Goal: Information Seeking & Learning: Learn about a topic

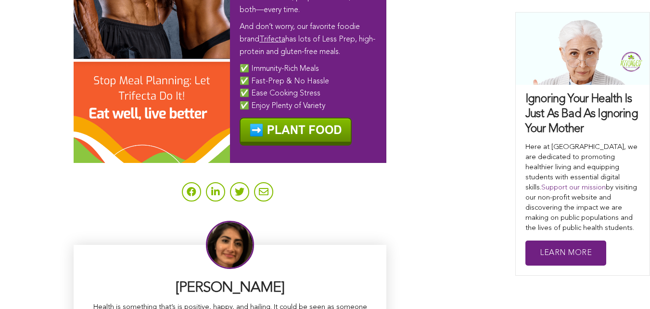
scroll to position [5940, 0]
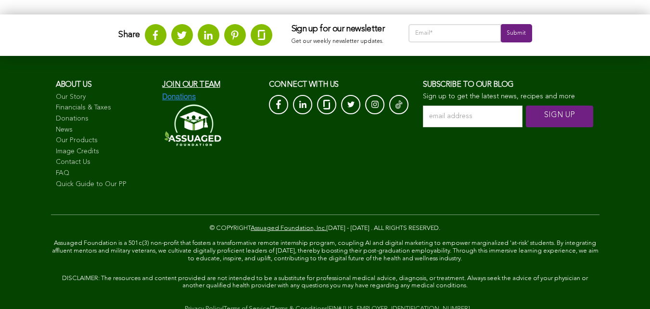
scroll to position [1555, 0]
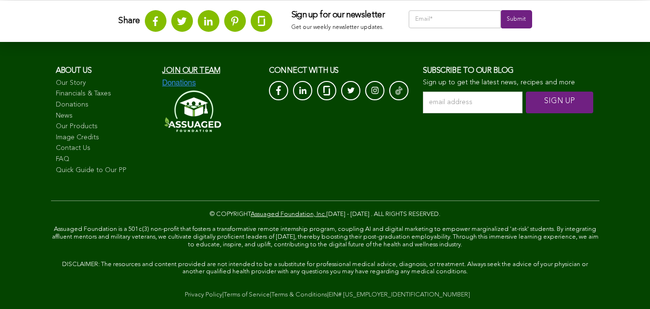
click at [272, 298] on link "Terms & Conditions" at bounding box center [300, 294] width 56 height 6
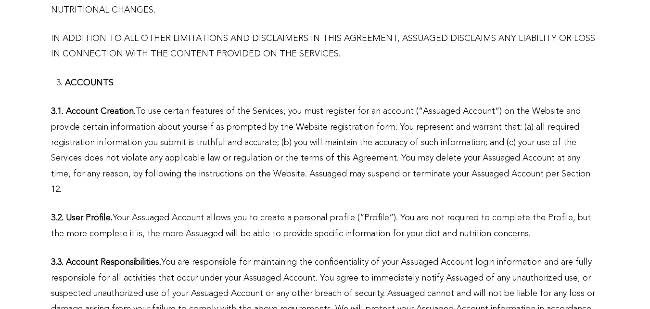
scroll to position [1090, 0]
